Goal: Task Accomplishment & Management: Complete application form

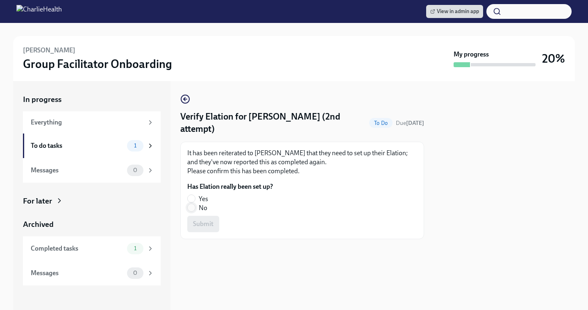
click at [192, 210] on input "No" at bounding box center [191, 207] width 7 height 7
radio input "true"
click at [202, 225] on span "Submit" at bounding box center [203, 224] width 21 height 8
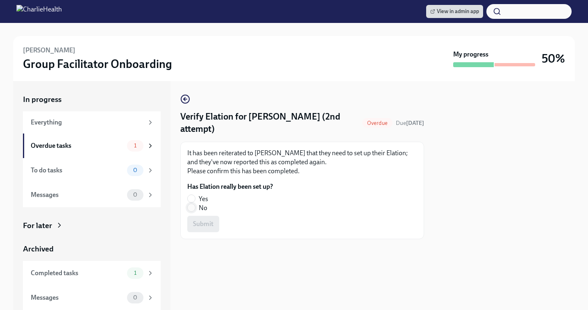
click at [189, 207] on input "No" at bounding box center [191, 207] width 7 height 7
radio input "true"
click at [197, 221] on span "Submit" at bounding box center [203, 224] width 21 height 8
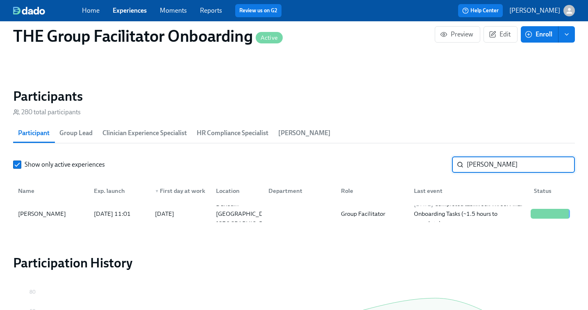
scroll to position [0, 13684]
